Goal: Register for event/course

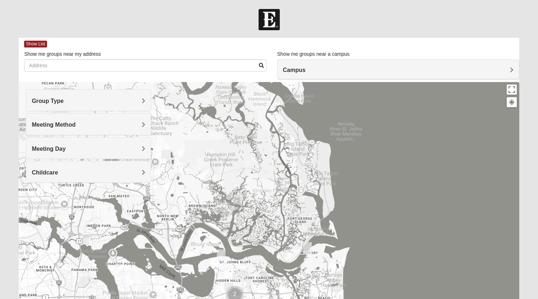
drag, startPoint x: 361, startPoint y: 142, endPoint x: 390, endPoint y: 298, distance: 158.6
click at [390, 298] on div at bounding box center [269, 225] width 500 height 287
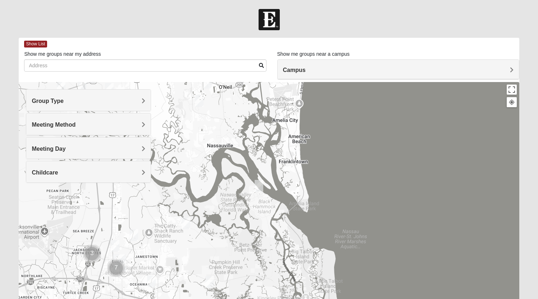
drag, startPoint x: 389, startPoint y: 189, endPoint x: 394, endPoint y: 298, distance: 109.0
click at [394, 298] on div at bounding box center [269, 225] width 500 height 287
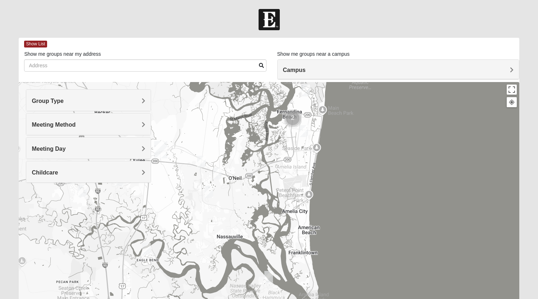
drag, startPoint x: 383, startPoint y: 174, endPoint x: 393, endPoint y: 266, distance: 92.1
click at [393, 266] on div at bounding box center [269, 225] width 500 height 287
click at [218, 172] on img "Mixed Speed 32034" at bounding box center [217, 173] width 9 height 12
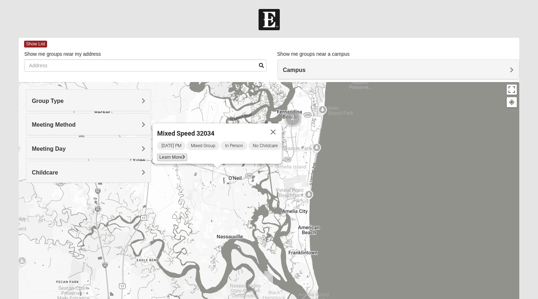
click at [169, 153] on span "Learn More" at bounding box center [172, 157] width 30 height 8
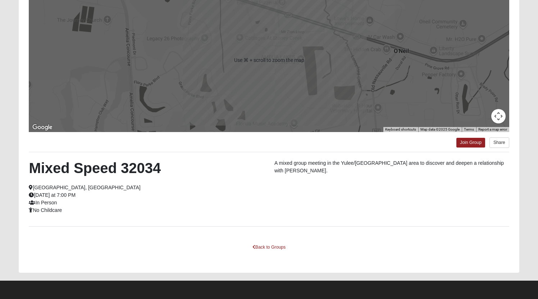
scroll to position [93, 0]
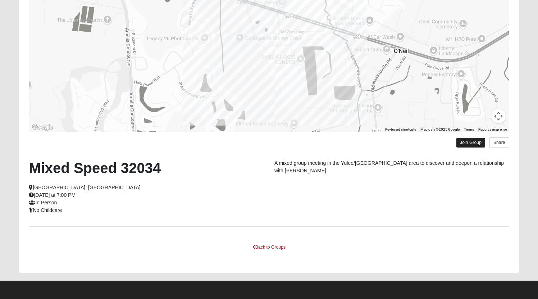
click at [465, 140] on link "Join Group" at bounding box center [470, 143] width 29 height 10
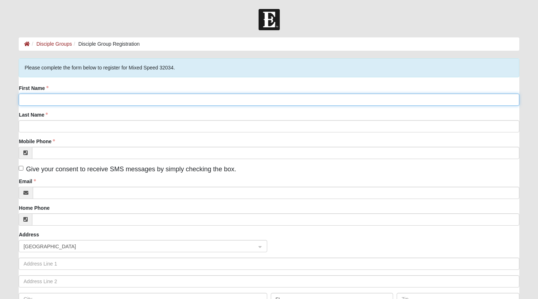
click at [95, 100] on input "First Name" at bounding box center [269, 99] width 500 height 12
type input "[PERSON_NAME]"
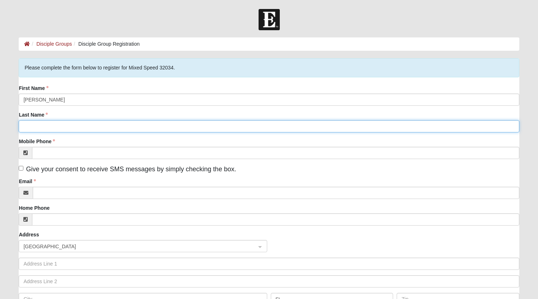
click at [40, 129] on input "Last Name" at bounding box center [269, 126] width 500 height 12
type input "[PERSON_NAME]"
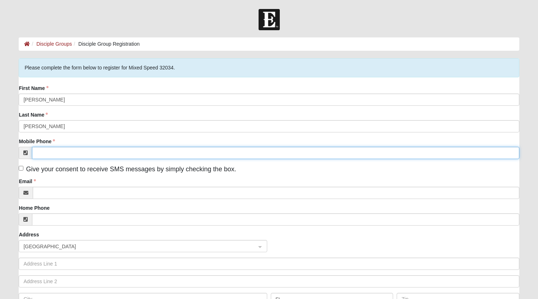
click at [47, 159] on input "Mobile Phone" at bounding box center [275, 153] width 487 height 12
type input "[PHONE_NUMBER]"
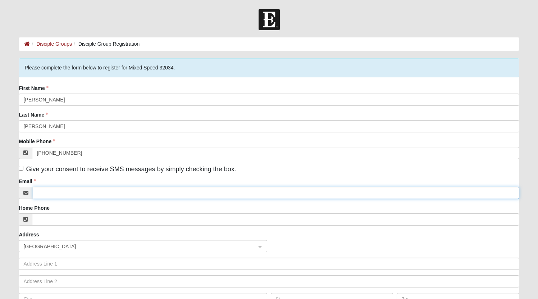
click at [48, 199] on input "Email" at bounding box center [276, 192] width 486 height 12
paste input "[EMAIL_ADDRESS][DOMAIN_NAME]"
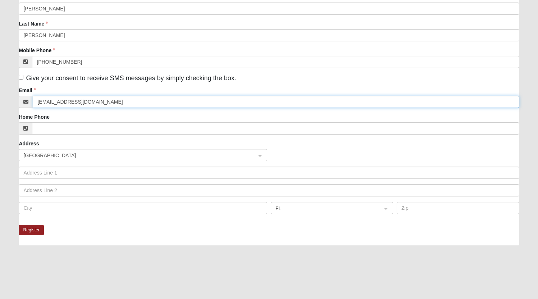
scroll to position [92, 0]
type input "[EMAIL_ADDRESS][DOMAIN_NAME]"
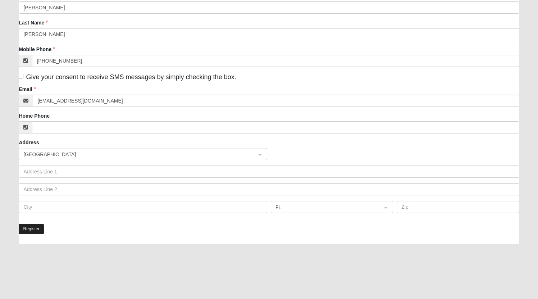
click at [40, 234] on button "Register" at bounding box center [31, 229] width 25 height 10
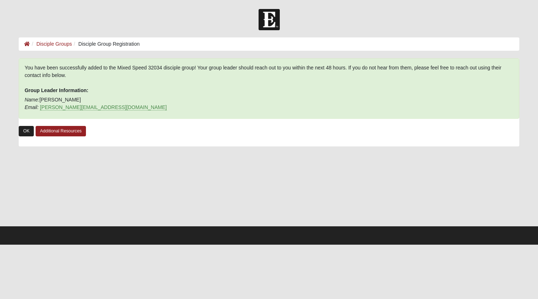
click at [26, 131] on link "OK" at bounding box center [26, 131] width 15 height 10
